Goal: Task Accomplishment & Management: Use online tool/utility

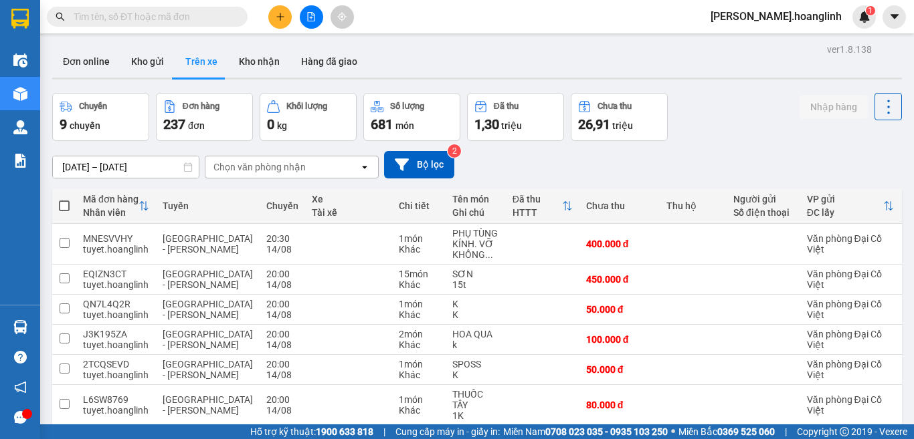
click at [306, 18] on icon "file-add" at bounding box center [310, 16] width 9 height 9
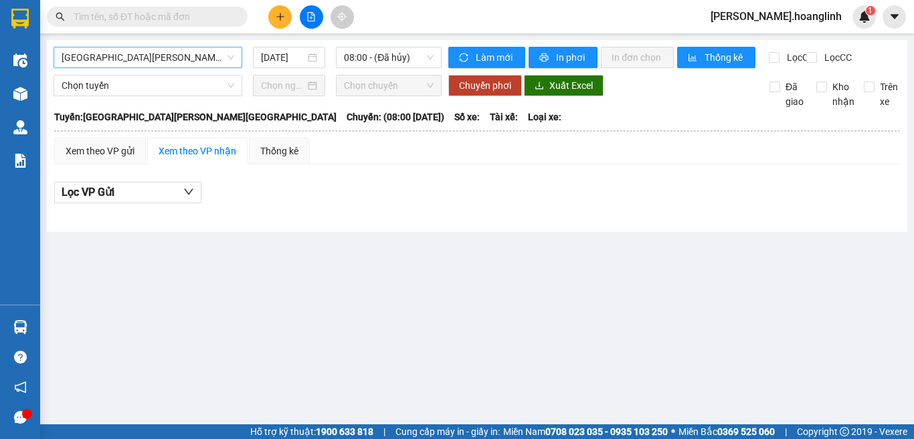
click at [226, 57] on span "[GEOGRAPHIC_DATA][PERSON_NAME][GEOGRAPHIC_DATA]" at bounding box center [148, 57] width 173 height 20
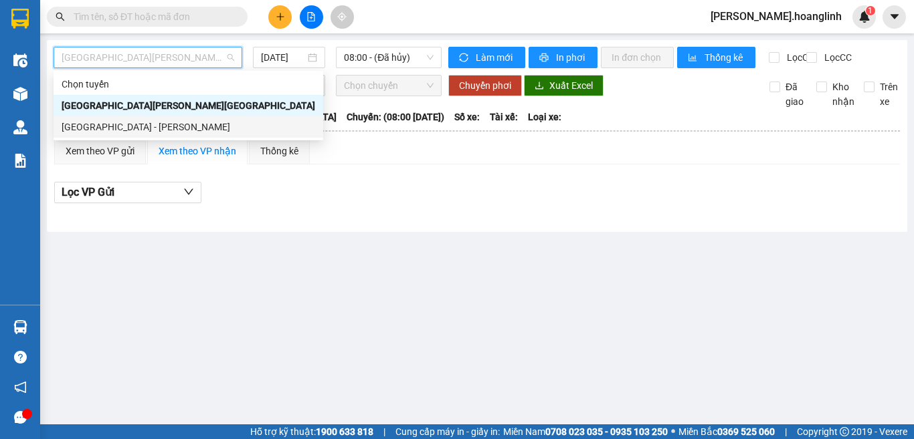
click at [118, 128] on div "[GEOGRAPHIC_DATA] - [PERSON_NAME]" at bounding box center [188, 127] width 253 height 15
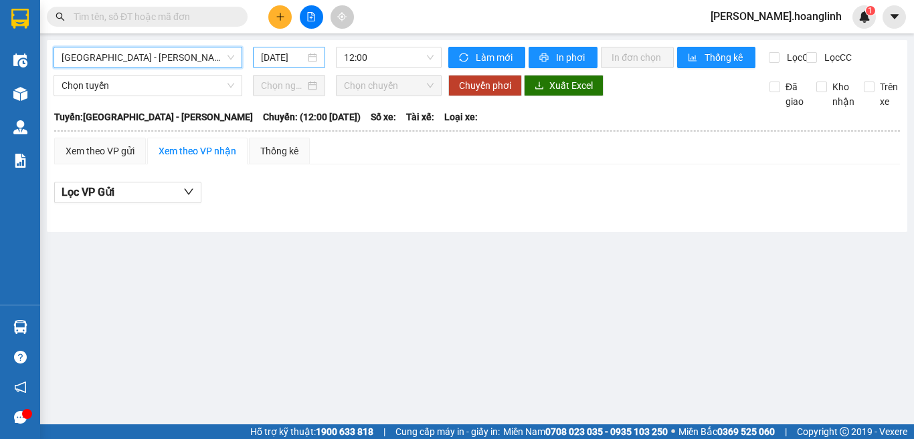
click at [292, 54] on input "[DATE]" at bounding box center [283, 57] width 44 height 15
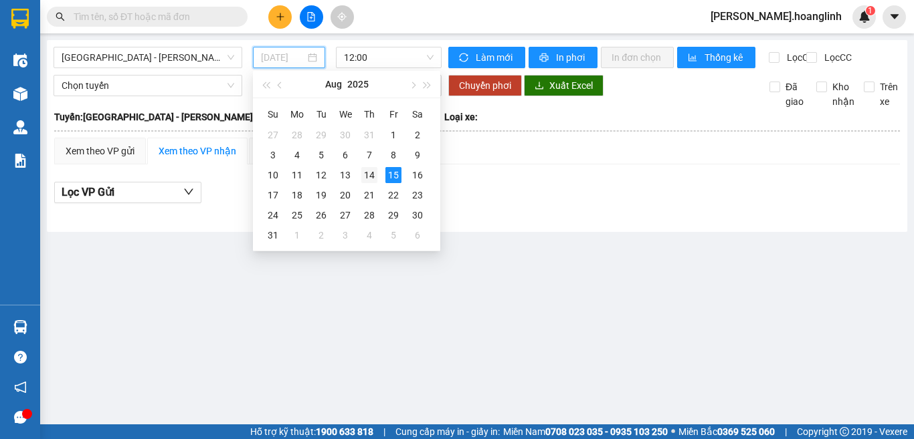
click at [371, 176] on div "14" at bounding box center [369, 175] width 16 height 16
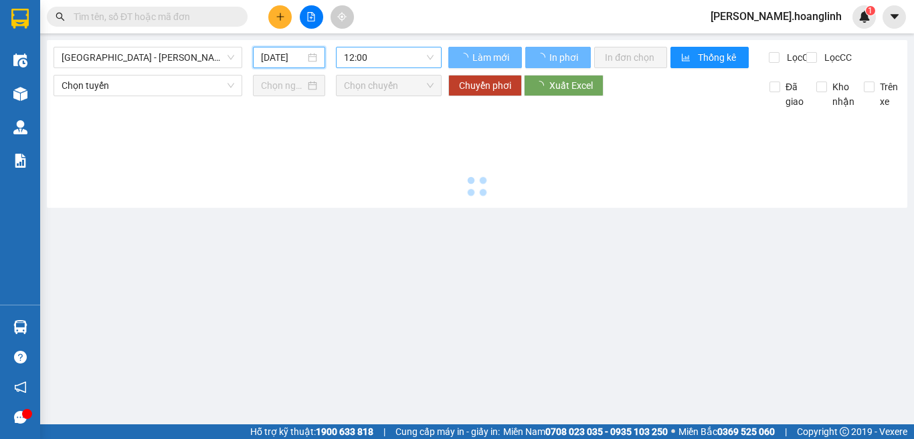
type input "[DATE]"
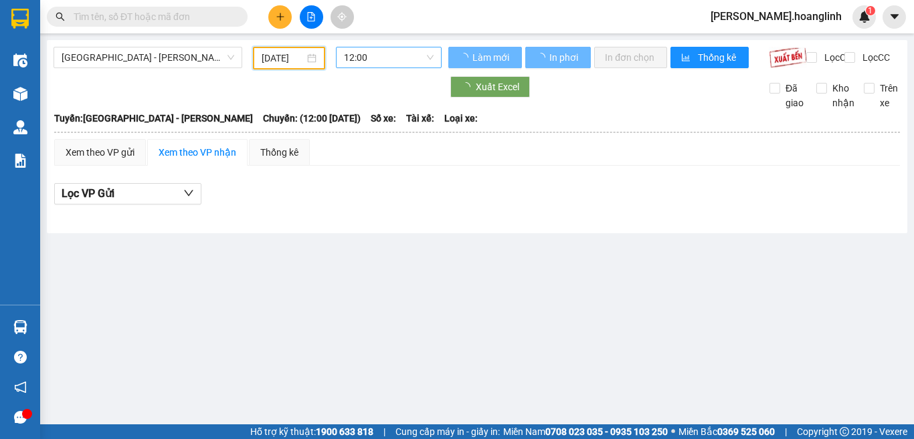
click at [380, 53] on span "12:00" at bounding box center [389, 57] width 90 height 20
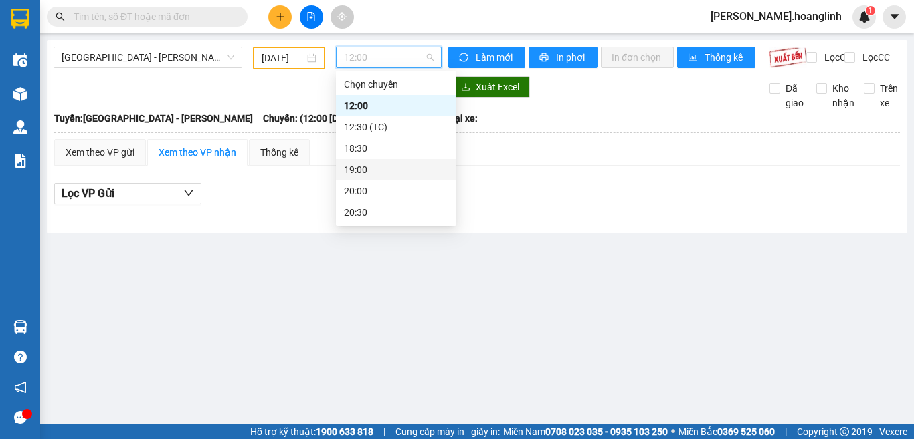
click at [356, 166] on div "19:00" at bounding box center [396, 170] width 104 height 15
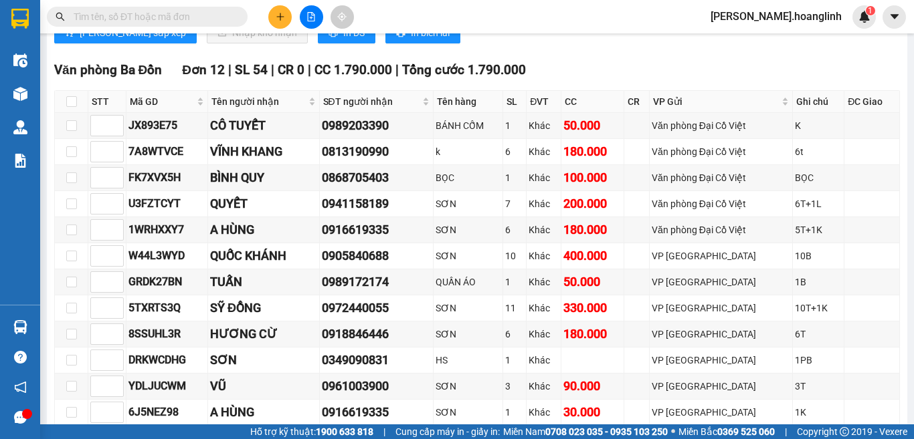
scroll to position [722, 0]
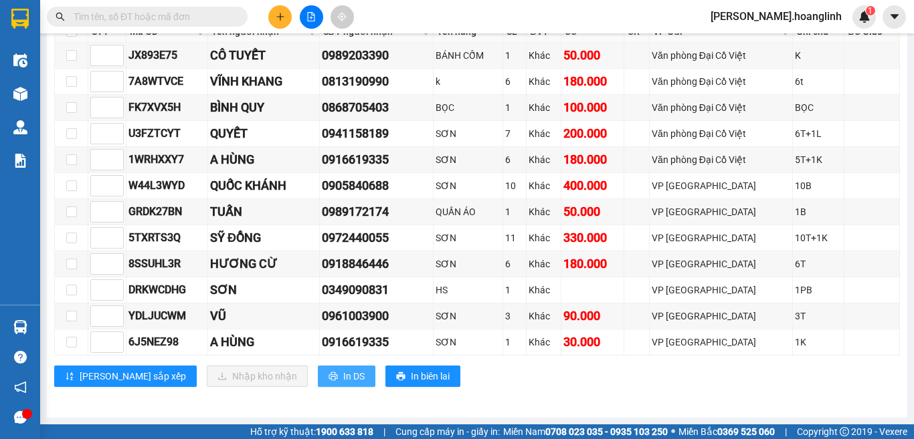
click at [343, 377] on span "In DS" at bounding box center [353, 376] width 21 height 15
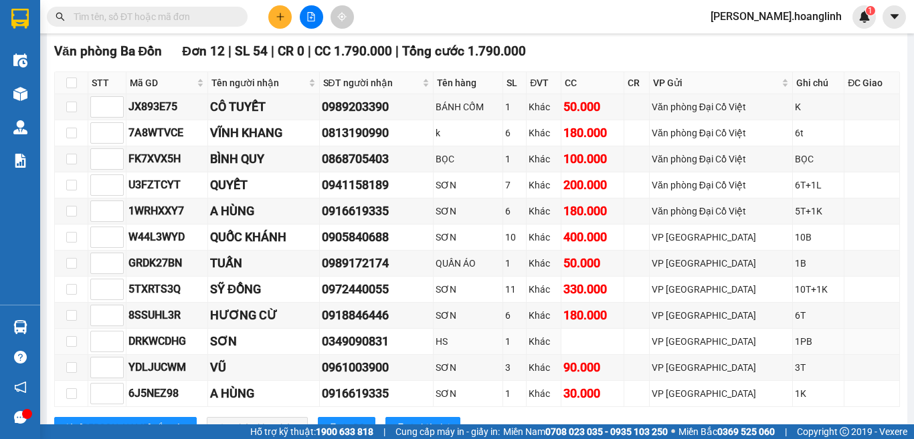
scroll to position [669, 0]
